Goal: Find specific page/section: Find specific page/section

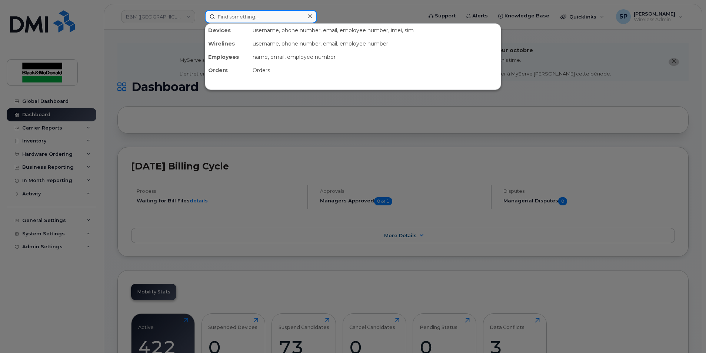
click at [237, 19] on input at bounding box center [261, 16] width 112 height 13
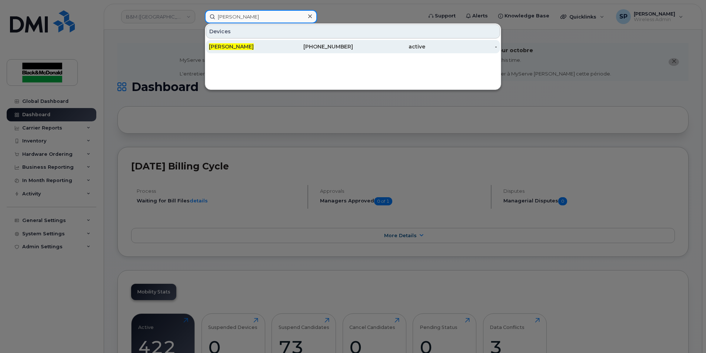
type input "[PERSON_NAME]"
click at [253, 43] on div "[PERSON_NAME]" at bounding box center [245, 46] width 72 height 13
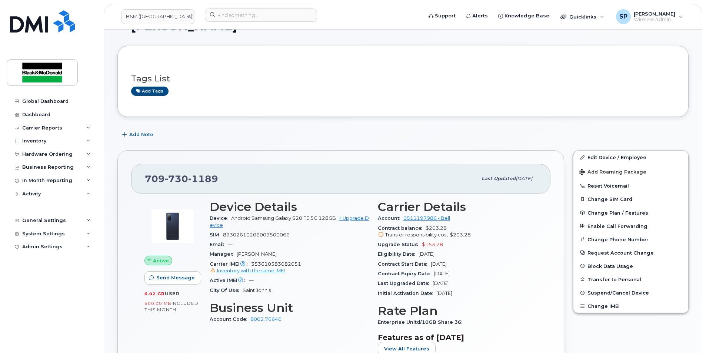
scroll to position [73, 0]
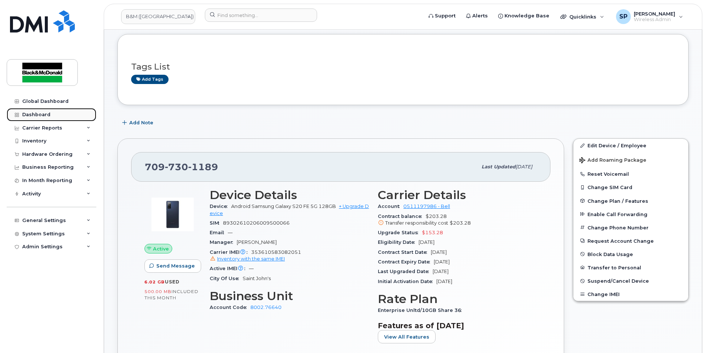
click at [45, 112] on div "Dashboard" at bounding box center [36, 115] width 28 height 6
